Goal: Check status: Check status

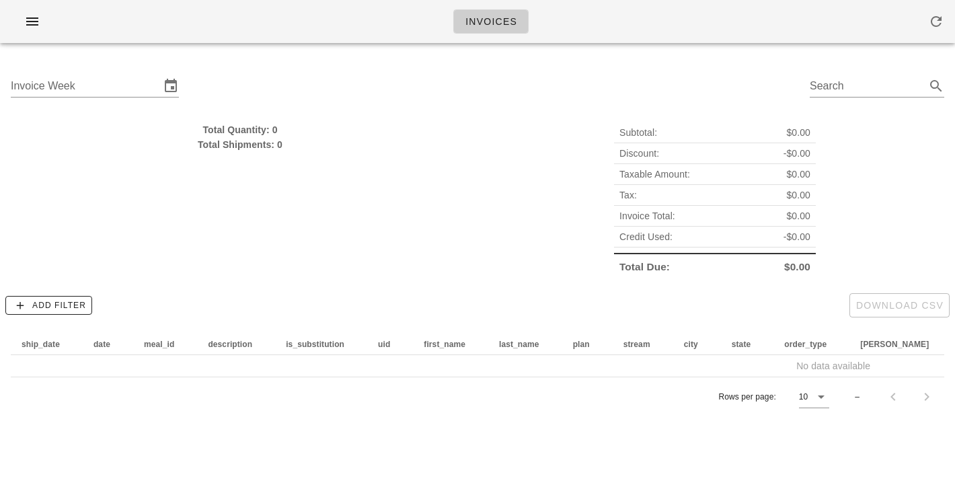
click at [290, 77] on div "Invoice Week Search" at bounding box center [477, 88] width 955 height 69
click at [46, 91] on input "Invoice Week" at bounding box center [85, 86] width 149 height 22
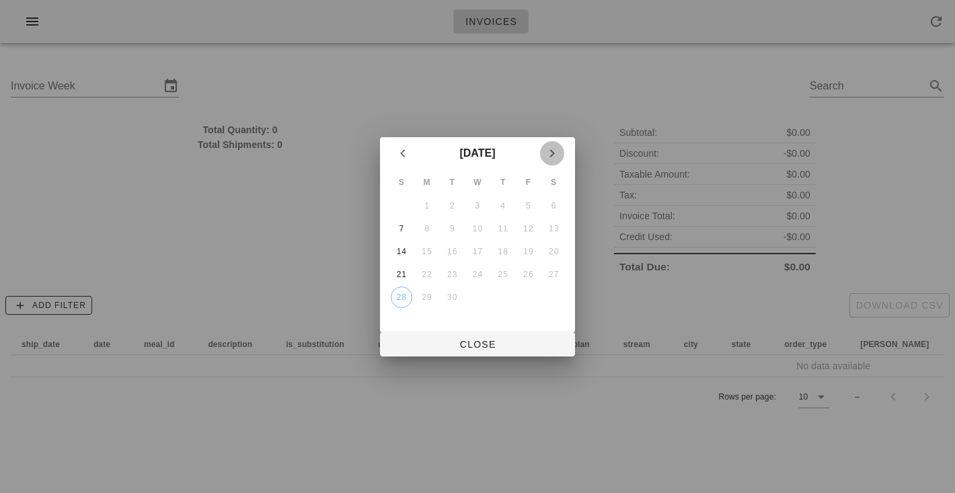
click at [550, 146] on icon "Next month" at bounding box center [552, 153] width 16 height 16
click at [399, 225] on div "5" at bounding box center [402, 228] width 22 height 9
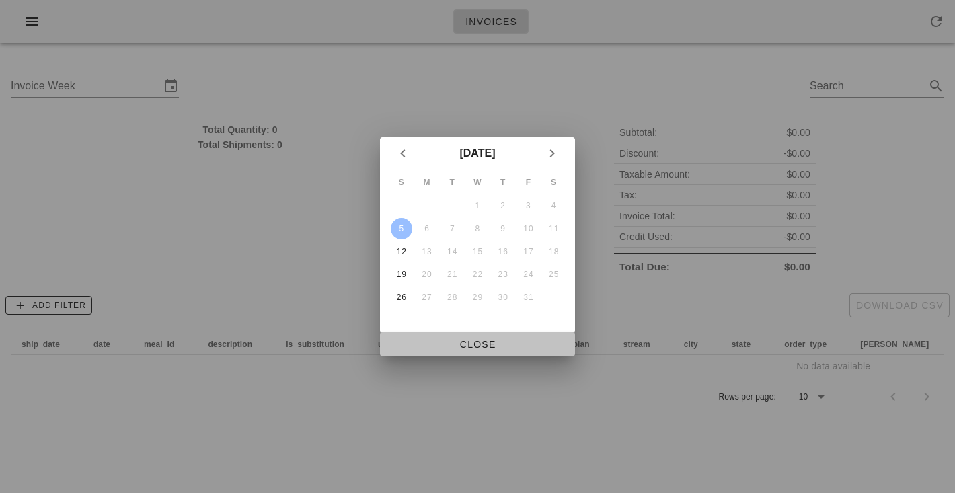
click at [461, 344] on span "Close" at bounding box center [477, 344] width 173 height 11
type input "Sunday October 5"
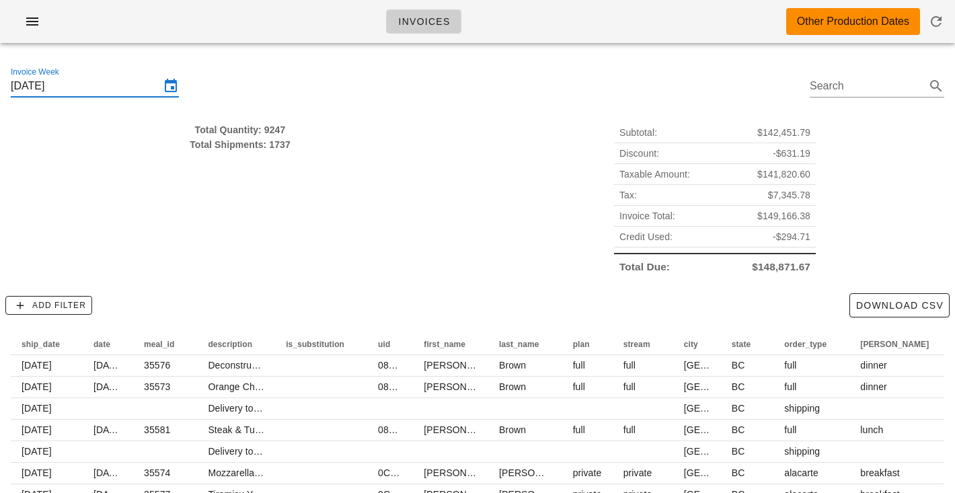
click at [756, 264] on span "$148,871.67" at bounding box center [781, 266] width 58 height 15
click at [266, 128] on div "Total Quantity: 9247" at bounding box center [240, 129] width 458 height 15
click at [296, 184] on div "Total Quantity: 9247 Total Shipments: 1737" at bounding box center [240, 199] width 475 height 171
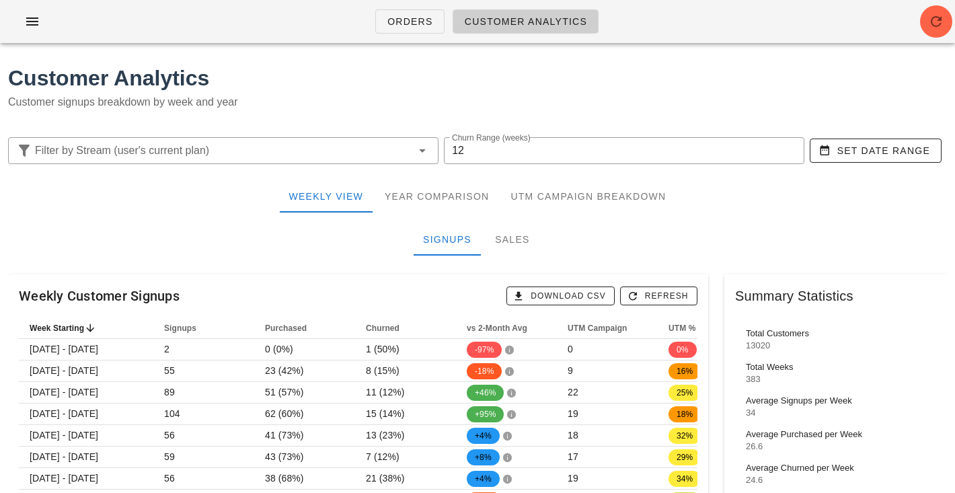
scroll to position [125, 0]
